Goal: Task Accomplishment & Management: Use online tool/utility

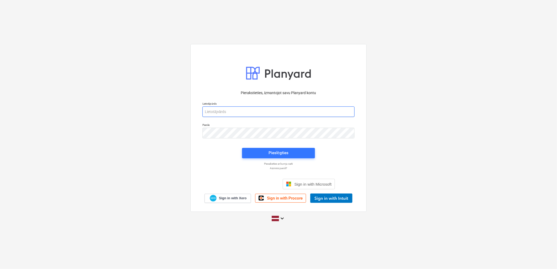
type input "[PERSON_NAME][EMAIL_ADDRESS][DOMAIN_NAME]"
click at [250, 161] on div "Pieslēgties" at bounding box center [278, 153] width 79 height 17
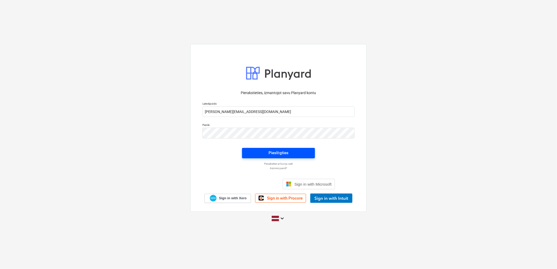
click at [255, 153] on span "Pieslēgties" at bounding box center [278, 152] width 60 height 7
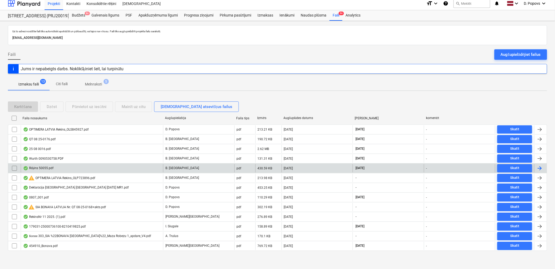
scroll to position [4, 0]
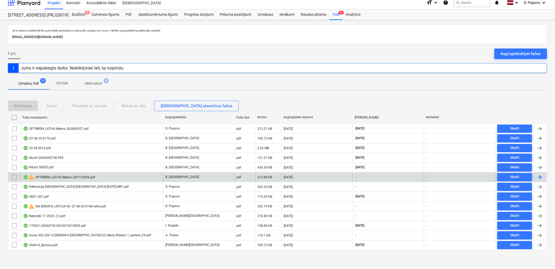
click at [148, 173] on div "warning OPTIMERA LATVIA Rekins_OLP723896.pdf" at bounding box center [92, 177] width 142 height 8
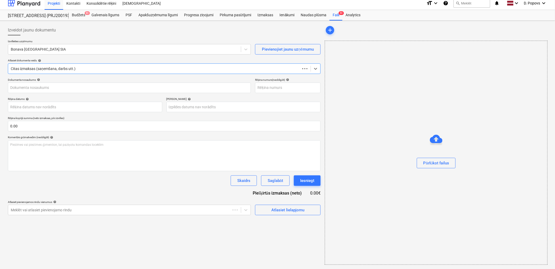
scroll to position [3, 0]
type input "OLP723896"
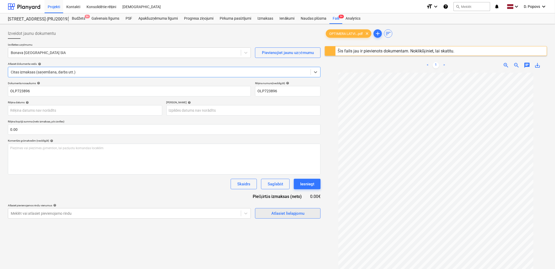
scroll to position [22, 0]
click at [413, 53] on div "Šis fails jau ir pievienots dokumentam. Noklikšķiniet, lai skatītu." at bounding box center [396, 50] width 121 height 9
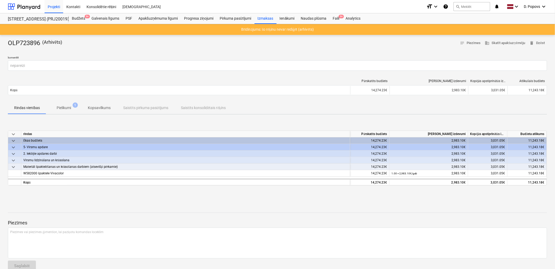
click at [66, 109] on p "Pielikumi" at bounding box center [64, 108] width 14 height 6
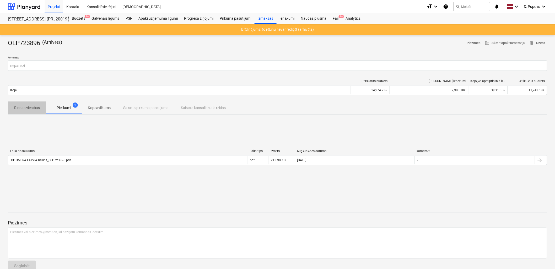
click at [33, 111] on span "Rindas vienības" at bounding box center [27, 108] width 38 height 9
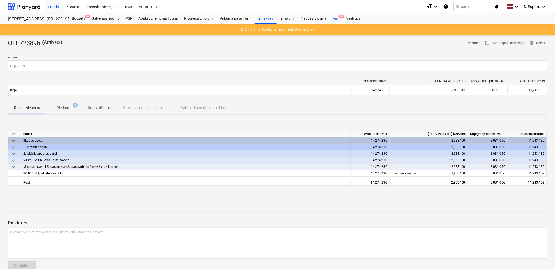
drag, startPoint x: 338, startPoint y: 20, endPoint x: 332, endPoint y: 21, distance: 6.7
click at [338, 20] on div "Faili 9+" at bounding box center [336, 18] width 13 height 10
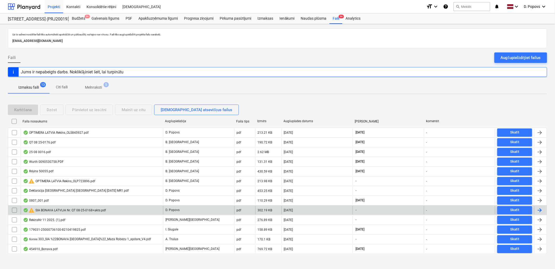
click at [99, 214] on div "warning SIA BONAVA LATVIJA Nr. QT 08-25-0168+akts.pdf" at bounding box center [92, 210] width 142 height 8
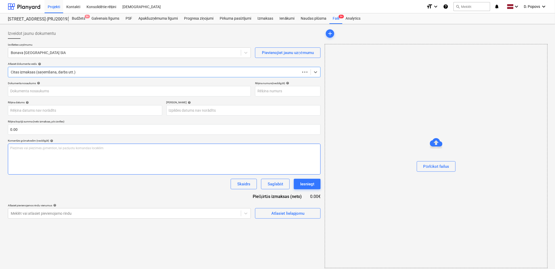
type input "40103423984"
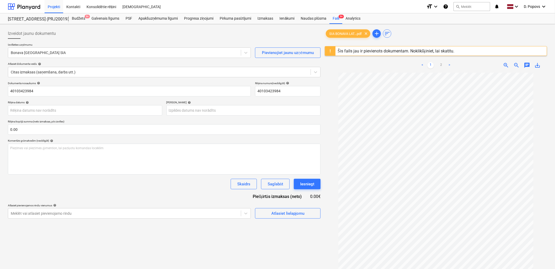
click at [480, 52] on div "Šis fails jau ir pievienots dokumentam. Noklikšķiniet, lai skatītu." at bounding box center [436, 51] width 222 height 10
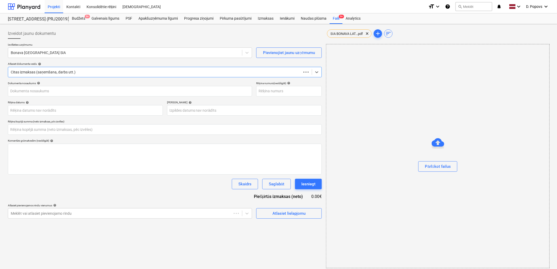
type input "40103423984"
type input "0.00"
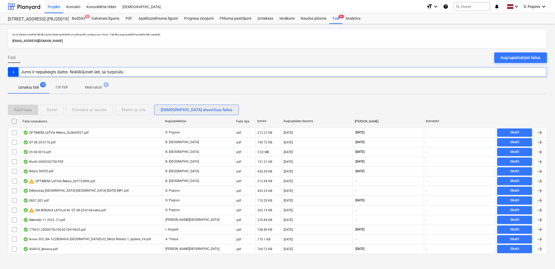
scroll to position [4, 0]
